Goal: Find specific page/section: Find specific page/section

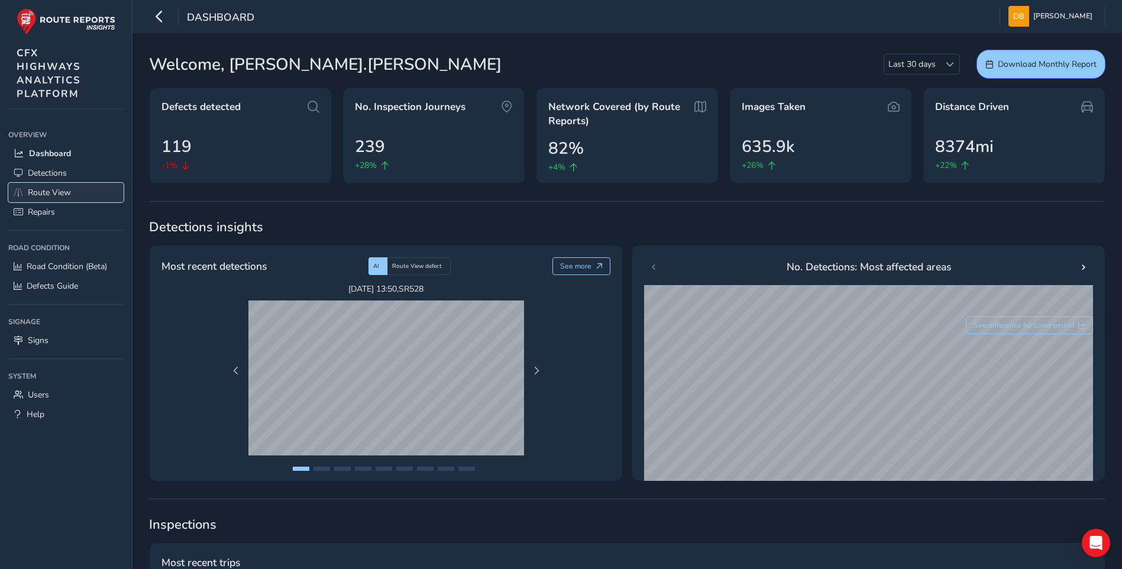
click at [53, 196] on span "Route View" at bounding box center [49, 192] width 43 height 11
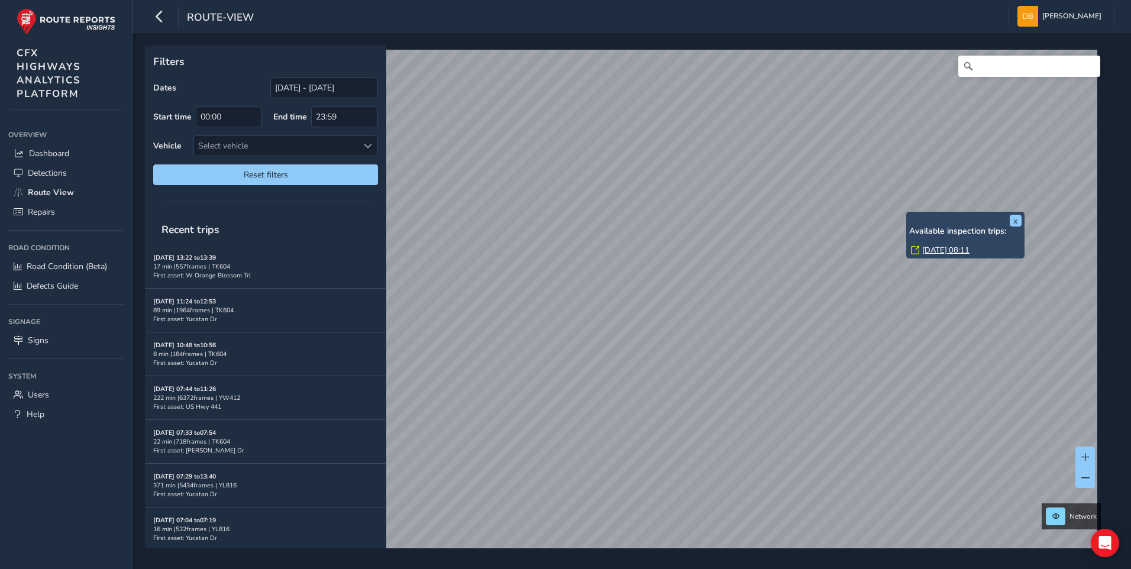
click at [910, 212] on div "x Available inspection trips: [DATE] 08:11" at bounding box center [965, 235] width 118 height 47
click at [933, 250] on link "[DATE] 08:11" at bounding box center [945, 250] width 47 height 11
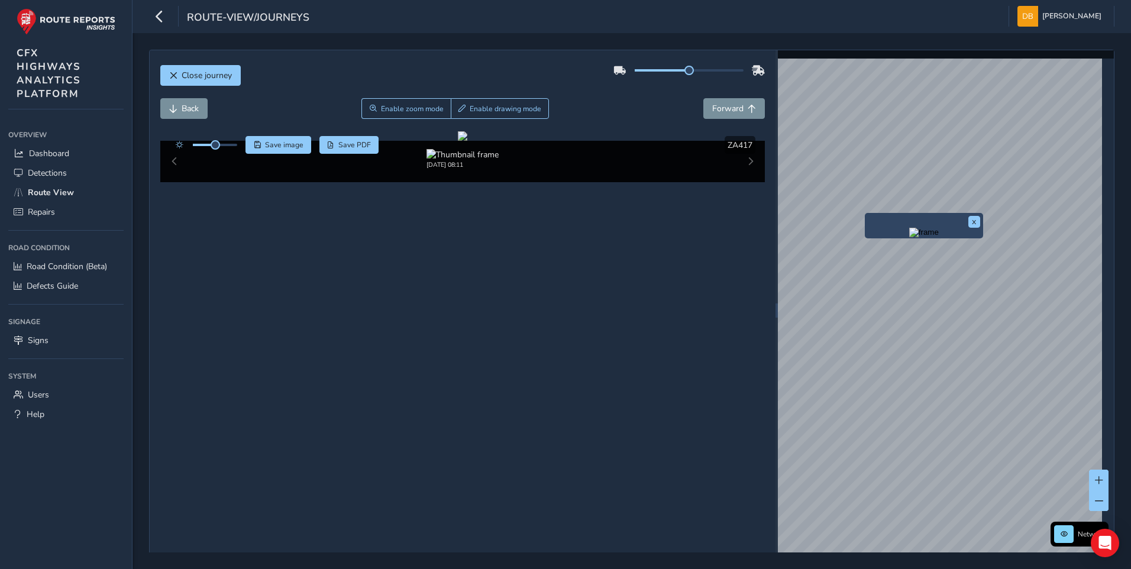
click at [866, 214] on div "x" at bounding box center [924, 225] width 118 height 25
click at [909, 237] on img "Preview frame" at bounding box center [924, 232] width 30 height 9
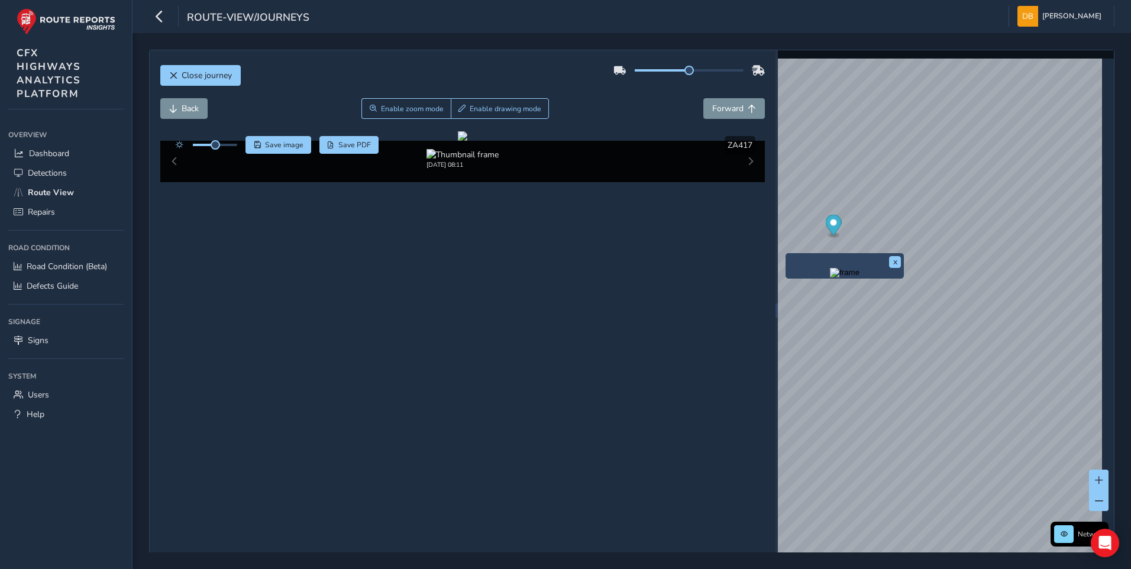
click at [789, 253] on div "x" at bounding box center [845, 265] width 118 height 25
click at [830, 278] on img "Preview frame" at bounding box center [845, 272] width 30 height 9
drag, startPoint x: 532, startPoint y: 308, endPoint x: 628, endPoint y: 319, distance: 96.4
click at [467, 141] on div at bounding box center [462, 135] width 9 height 9
click at [826, 235] on div "x" at bounding box center [885, 245] width 118 height 25
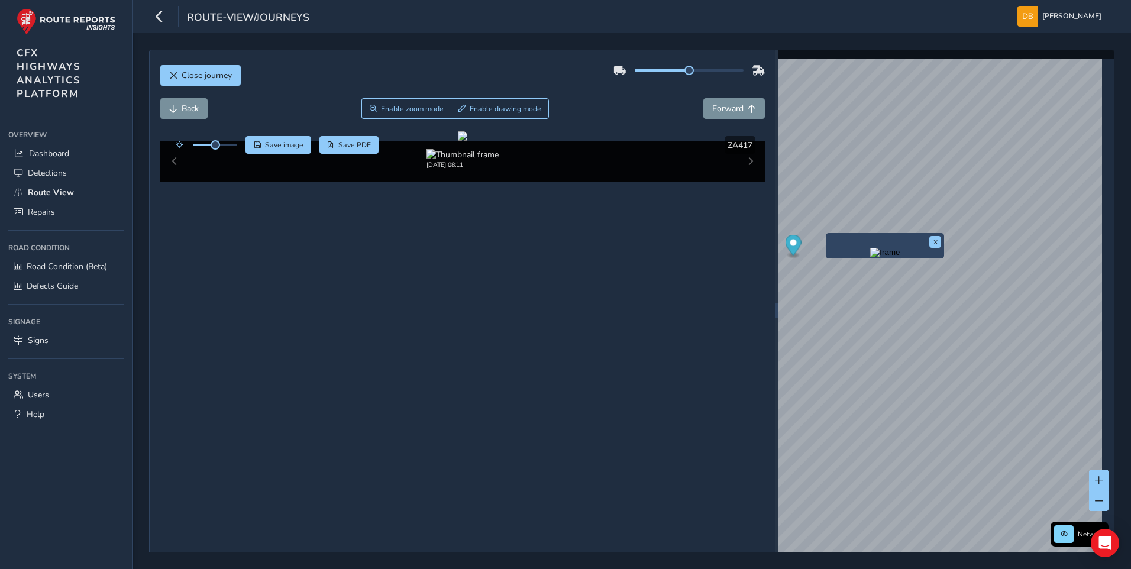
click at [828, 234] on div "x" at bounding box center [885, 245] width 118 height 25
click at [900, 257] on img "Preview frame" at bounding box center [885, 252] width 30 height 9
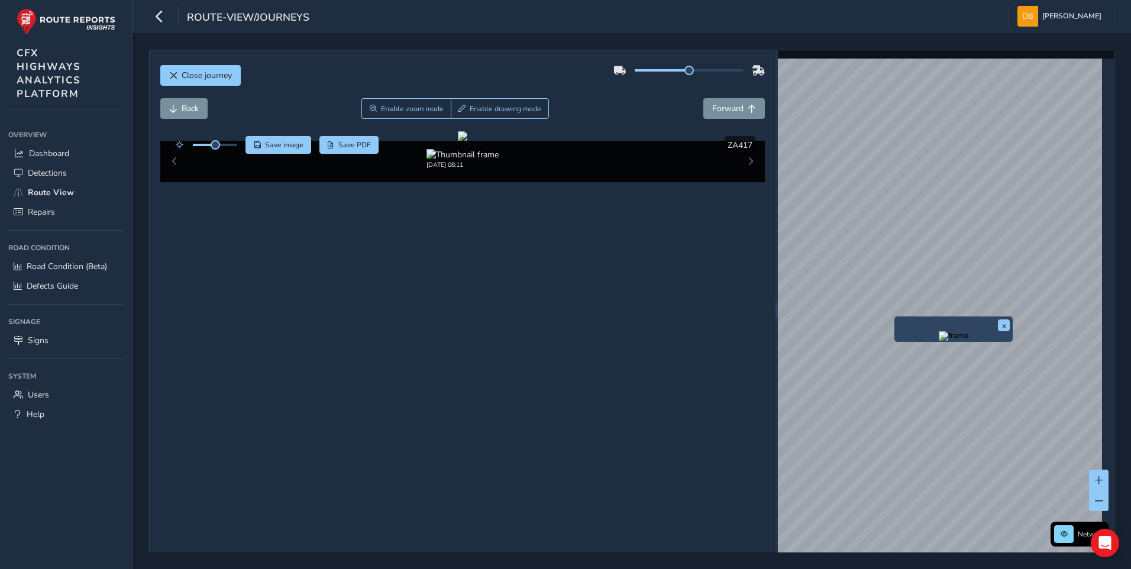
click at [939, 341] on img "Preview frame" at bounding box center [954, 335] width 30 height 9
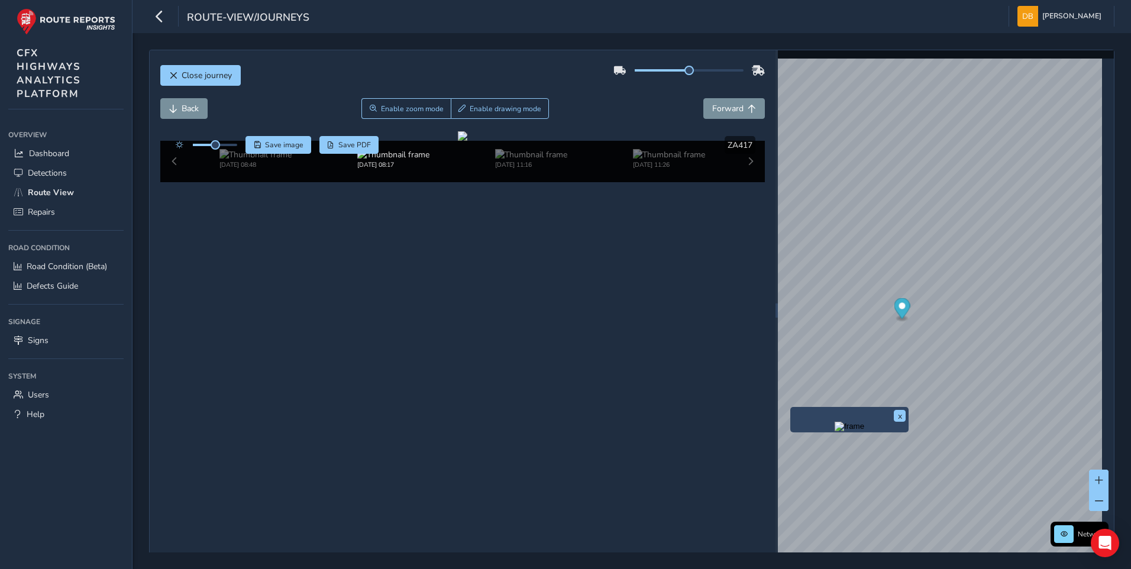
click at [791, 410] on div "x" at bounding box center [850, 419] width 118 height 25
click at [835, 431] on img "Preview frame" at bounding box center [850, 426] width 30 height 9
click at [1131, 202] on html "route-view/journeys [PERSON_NAME] Colour Scheme: Dark Dim Light Logout Close jo…" at bounding box center [565, 284] width 1131 height 569
click at [799, 404] on div "x" at bounding box center [857, 414] width 118 height 25
click at [842, 425] on img "Preview frame" at bounding box center [857, 421] width 30 height 9
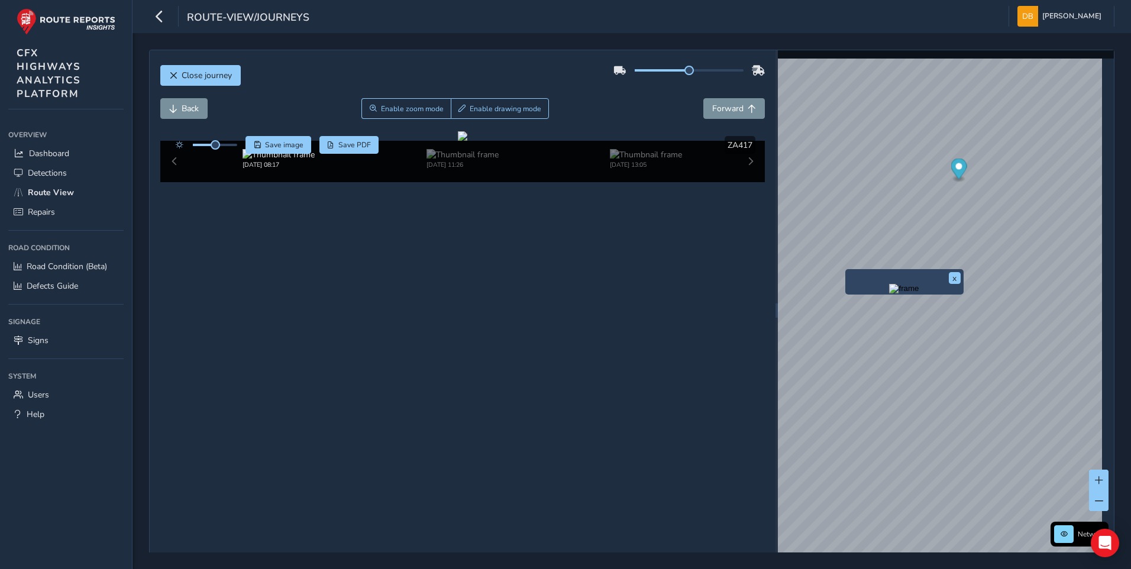
click at [889, 293] on img "Preview frame" at bounding box center [904, 288] width 30 height 9
